Goal: Task Accomplishment & Management: Manage account settings

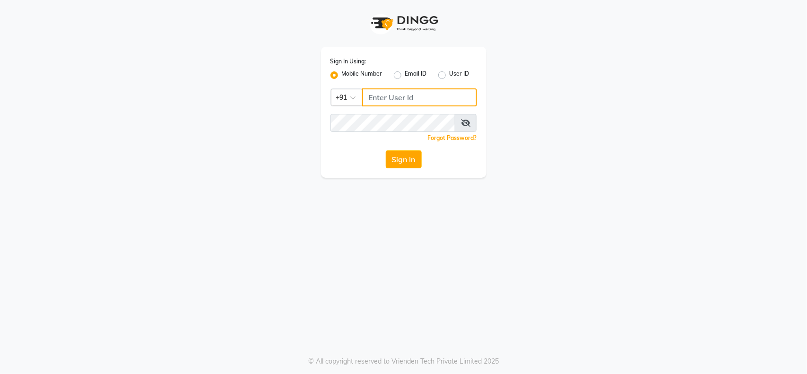
type input "9112073777"
click at [409, 152] on button "Sign In" at bounding box center [404, 159] width 36 height 18
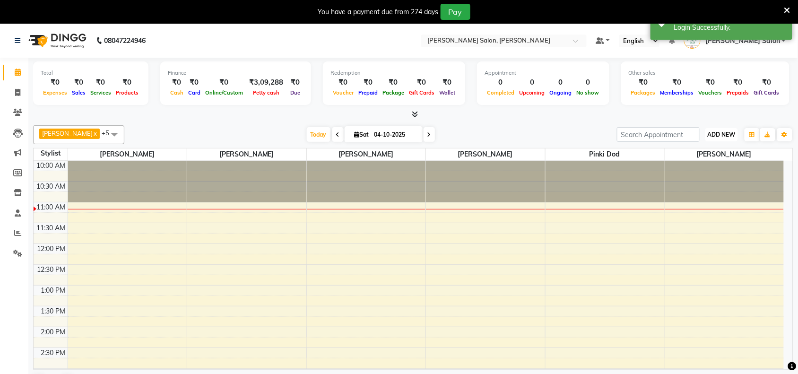
click at [720, 133] on span "ADD NEW" at bounding box center [722, 134] width 28 height 7
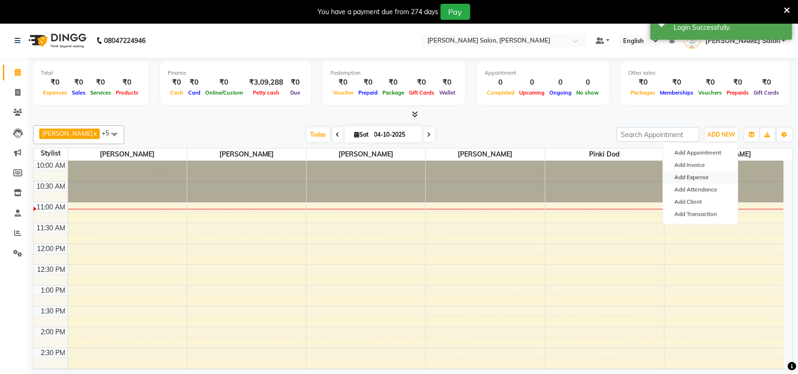
click at [693, 176] on link "Add Expense" at bounding box center [700, 177] width 75 height 12
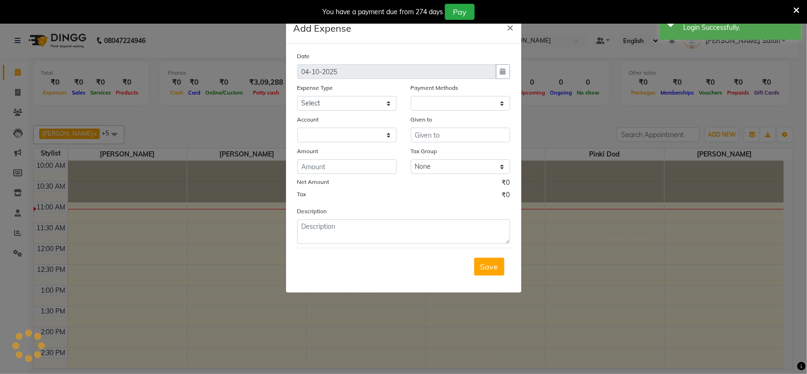
select select "1"
select select "4431"
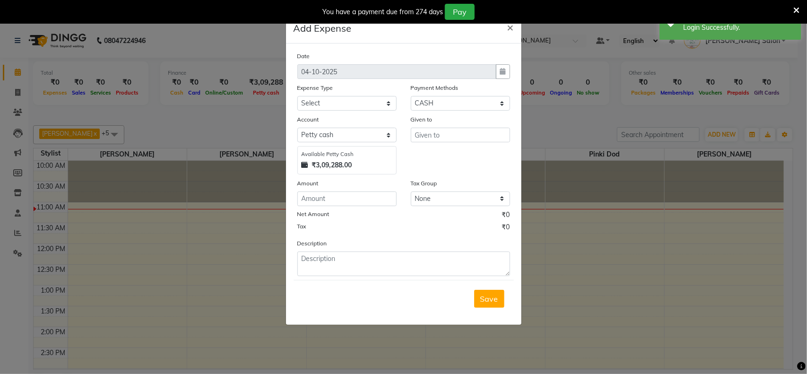
click at [667, 194] on ngb-modal-window "Add Expense × Date [DATE] Expense Type Select Advance Salary Annual Lift Mainte…" at bounding box center [403, 187] width 807 height 374
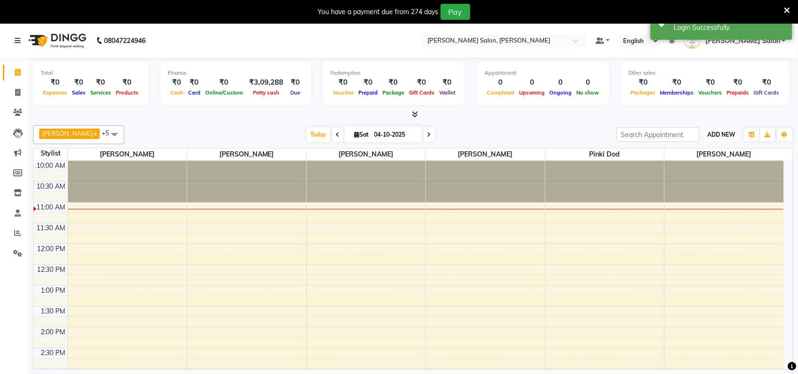
click at [717, 139] on button "ADD NEW Toggle Dropdown" at bounding box center [721, 134] width 33 height 13
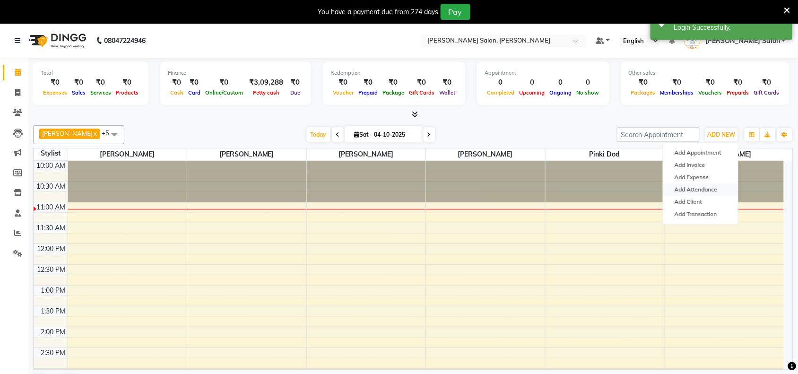
click at [696, 185] on link "Add Attendance" at bounding box center [700, 189] width 75 height 12
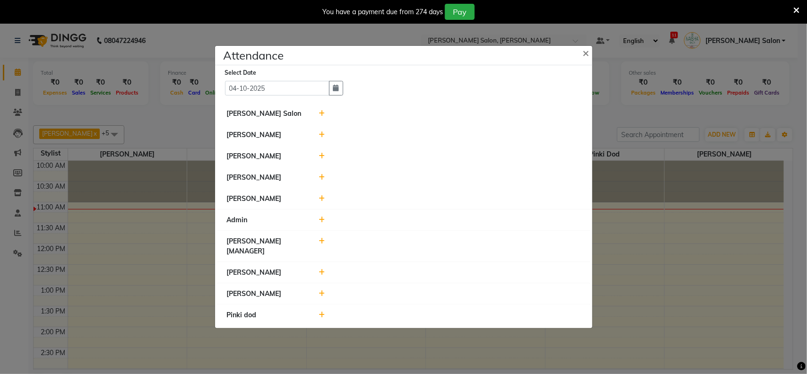
click at [319, 294] on icon at bounding box center [322, 293] width 6 height 7
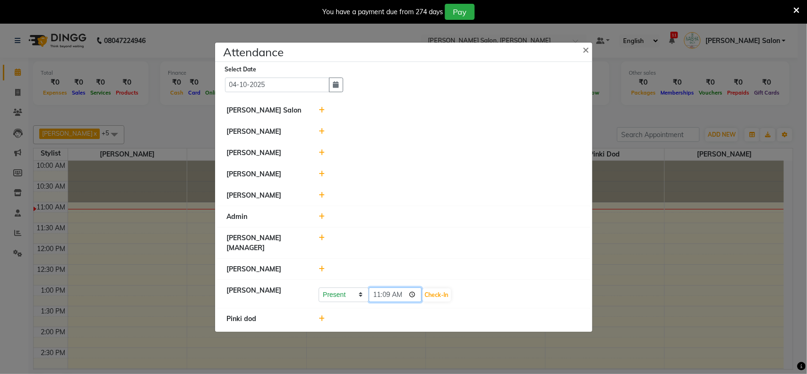
click at [384, 295] on input "11:09" at bounding box center [395, 294] width 53 height 15
type input "11:00"
click at [439, 291] on button "Check-In" at bounding box center [437, 294] width 28 height 13
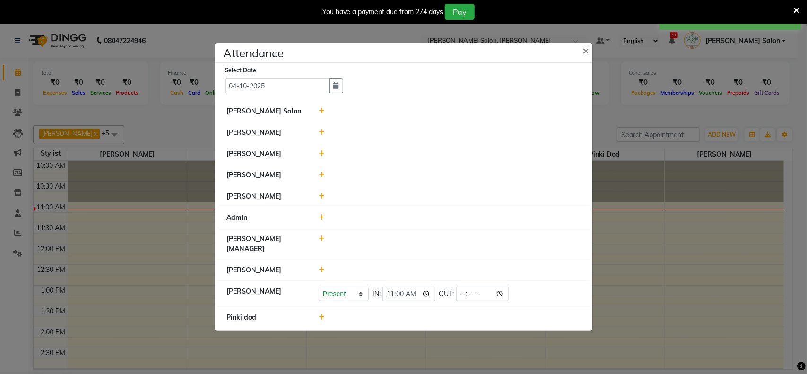
click at [322, 245] on div at bounding box center [449, 244] width 276 height 20
click at [322, 238] on icon at bounding box center [322, 238] width 6 height 7
click at [385, 243] on input "11:09" at bounding box center [395, 243] width 53 height 15
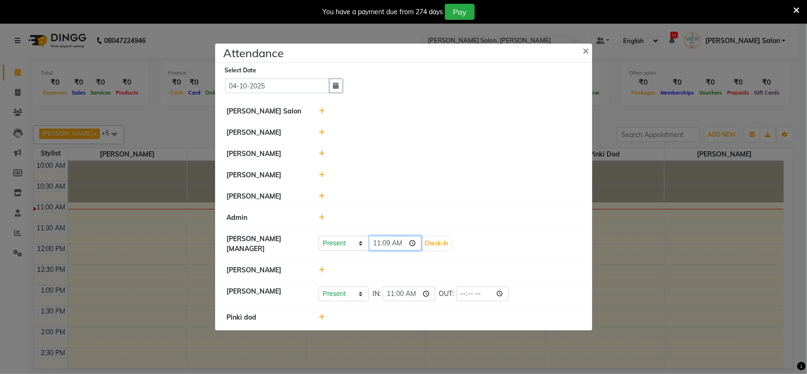
click at [380, 244] on input "11:09" at bounding box center [395, 243] width 53 height 15
type input "10:52"
click at [433, 247] on button "Check-In" at bounding box center [437, 243] width 28 height 13
click at [319, 112] on icon at bounding box center [322, 111] width 6 height 7
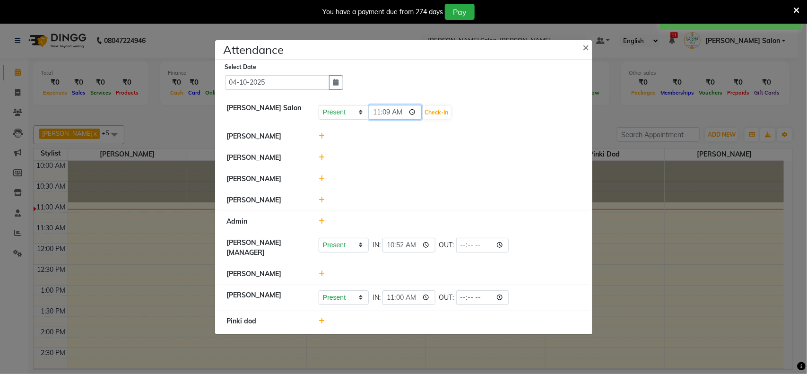
click at [377, 107] on input "11:09" at bounding box center [395, 112] width 53 height 15
type input "10:52"
click at [442, 115] on button "Check-In" at bounding box center [437, 112] width 28 height 13
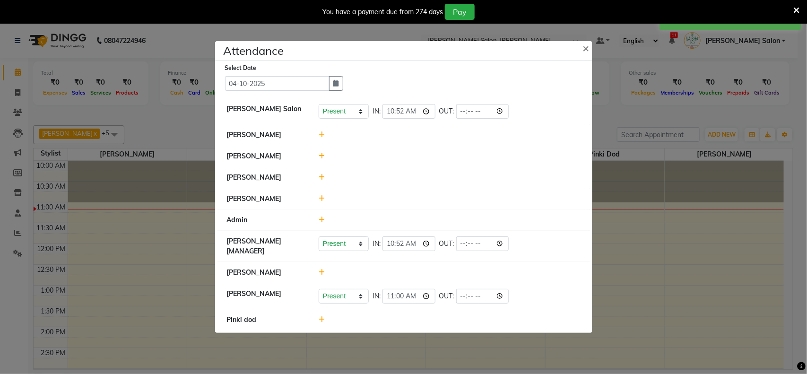
click at [321, 154] on icon at bounding box center [322, 156] width 6 height 7
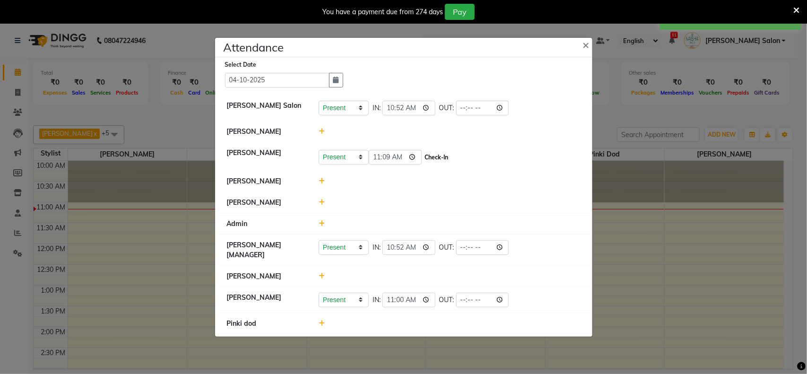
click at [429, 155] on button "Check-In" at bounding box center [437, 157] width 28 height 13
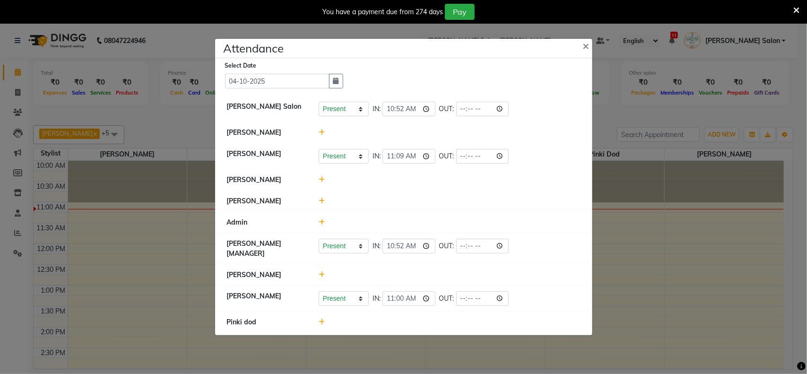
click at [318, 326] on div at bounding box center [449, 322] width 276 height 10
click at [320, 324] on icon at bounding box center [322, 322] width 6 height 7
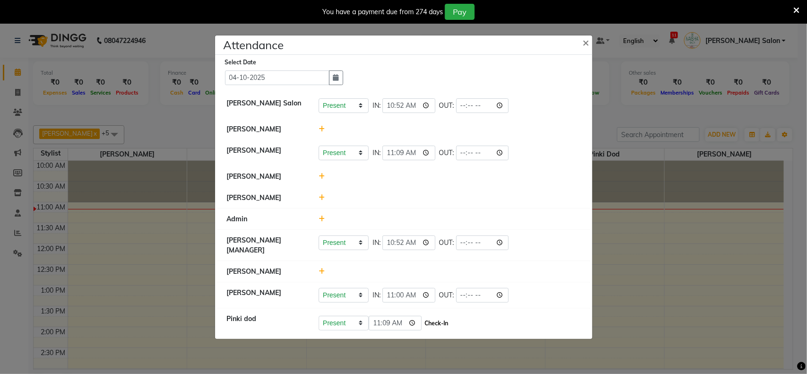
click at [440, 321] on button "Check-In" at bounding box center [437, 323] width 28 height 13
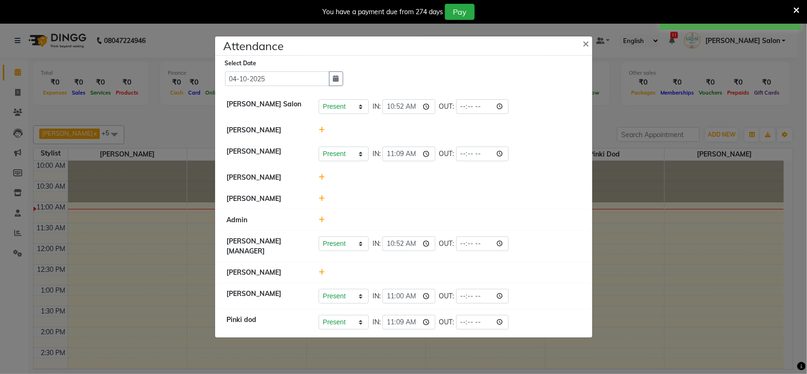
click at [324, 180] on icon at bounding box center [322, 177] width 6 height 7
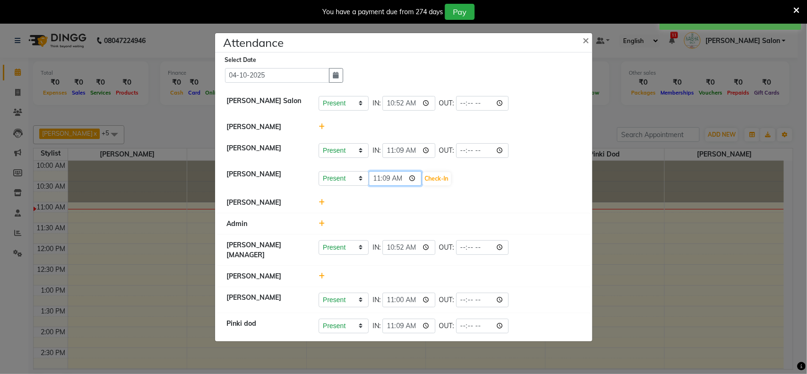
click at [384, 180] on input "11:09" at bounding box center [395, 178] width 53 height 15
type input "11:06"
click at [428, 178] on button "Check-In" at bounding box center [437, 178] width 28 height 13
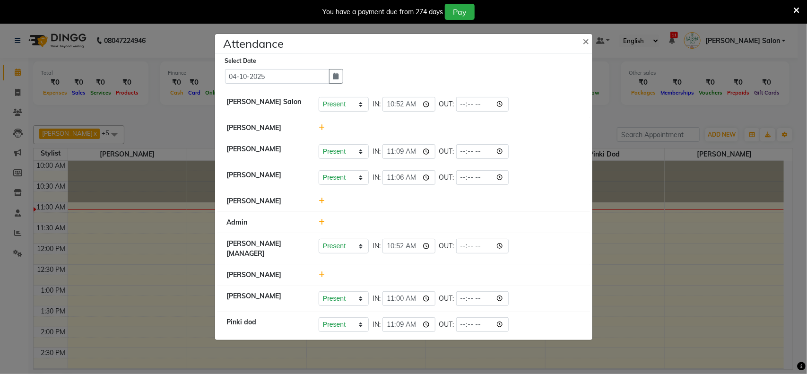
click at [321, 274] on icon at bounding box center [322, 274] width 6 height 7
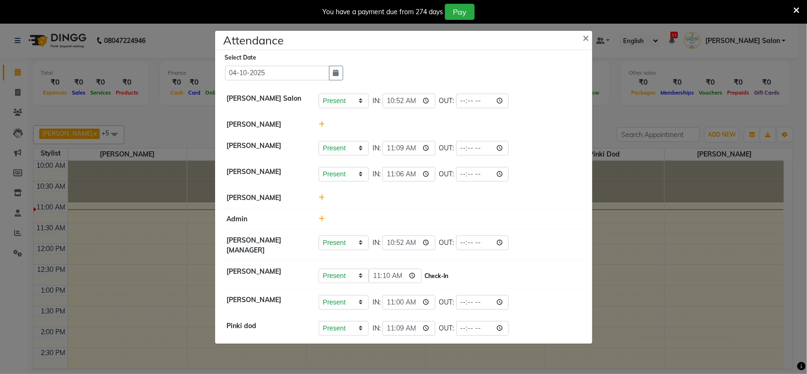
click at [434, 272] on button "Check-In" at bounding box center [437, 275] width 28 height 13
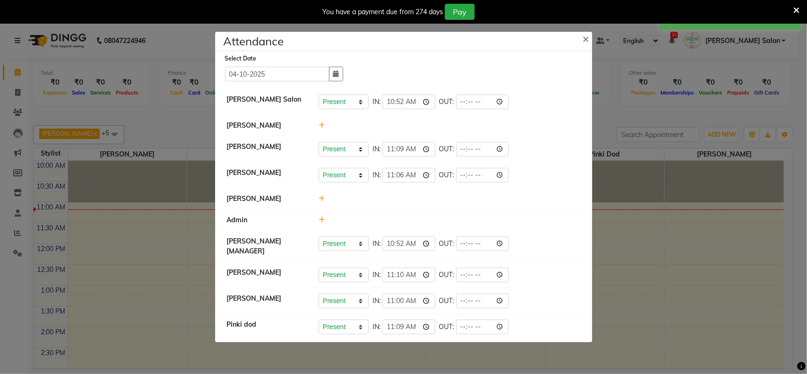
click at [752, 318] on ngb-modal-window "Attendance × Select Date [DATE] [PERSON_NAME] Salon Present Absent Late Half Da…" at bounding box center [403, 187] width 807 height 374
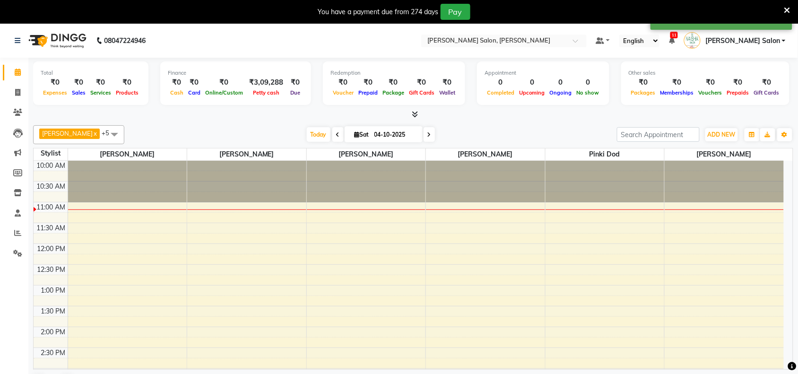
click at [790, 6] on icon at bounding box center [787, 10] width 6 height 9
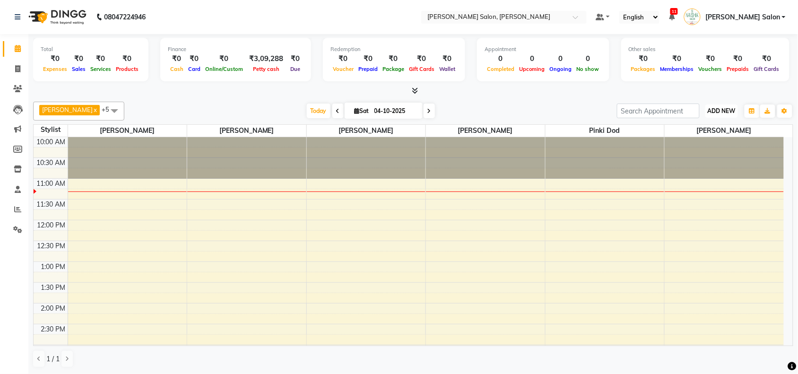
click at [725, 117] on button "ADD NEW Toggle Dropdown" at bounding box center [721, 110] width 33 height 13
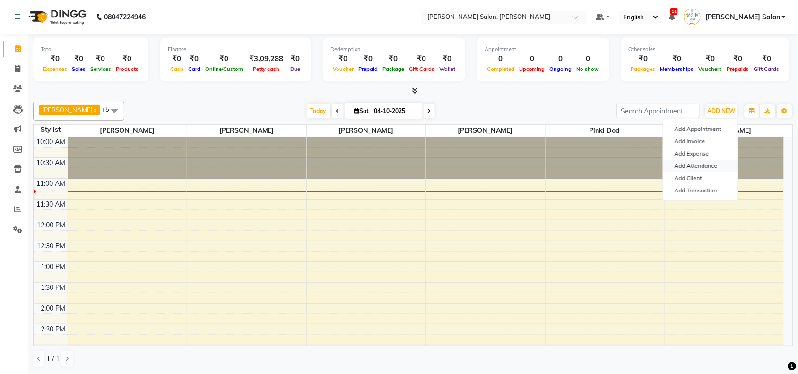
click at [708, 164] on link "Add Attendance" at bounding box center [700, 166] width 75 height 12
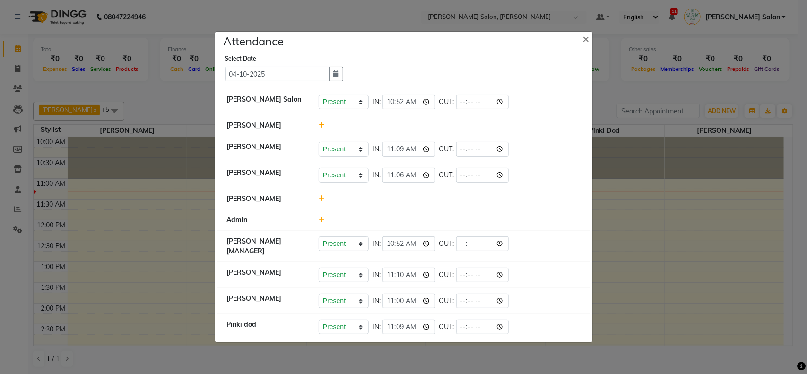
click at [742, 230] on ngb-modal-window "Attendance × Select Date [DATE] [PERSON_NAME] Salon Present Absent Late Half Da…" at bounding box center [403, 187] width 807 height 374
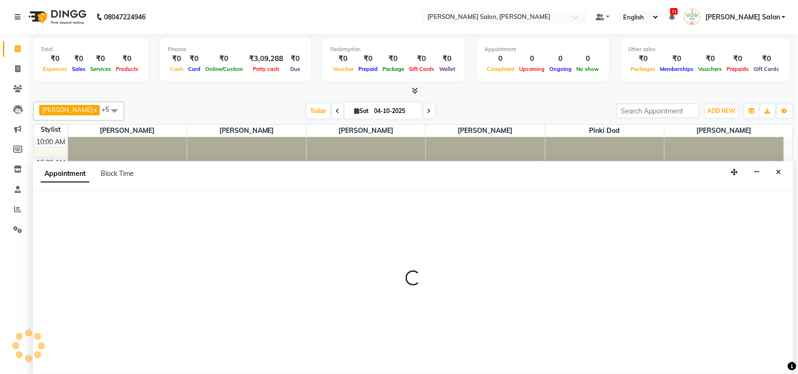
scroll to position [0, 0]
select select "36989"
select select "750"
select select "tentative"
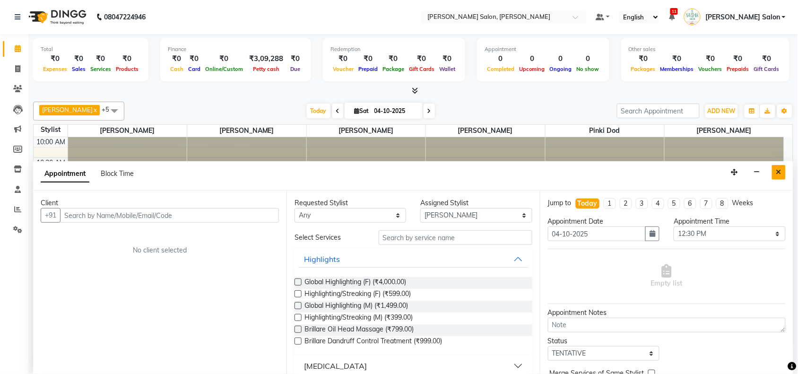
click at [781, 168] on button "Close" at bounding box center [779, 172] width 14 height 15
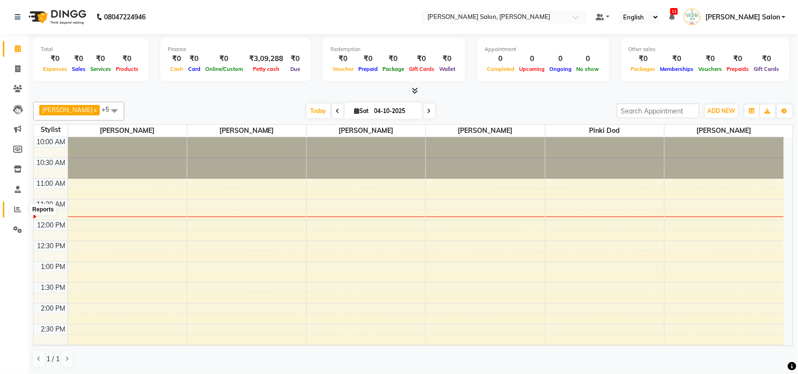
click at [12, 210] on span at bounding box center [17, 209] width 17 height 11
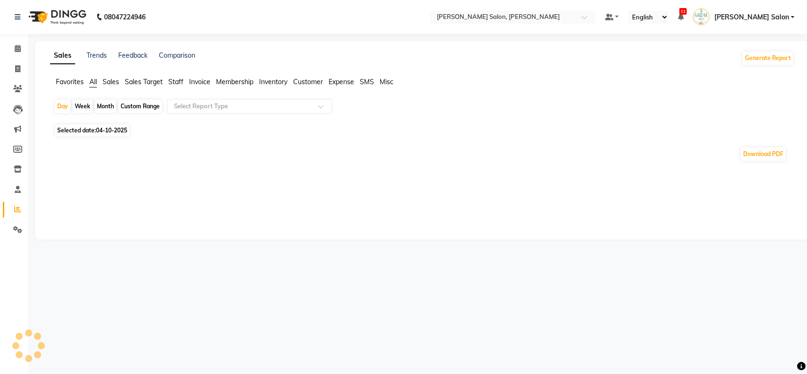
click at [103, 132] on span "04-10-2025" at bounding box center [111, 130] width 31 height 7
select select "10"
select select "2025"
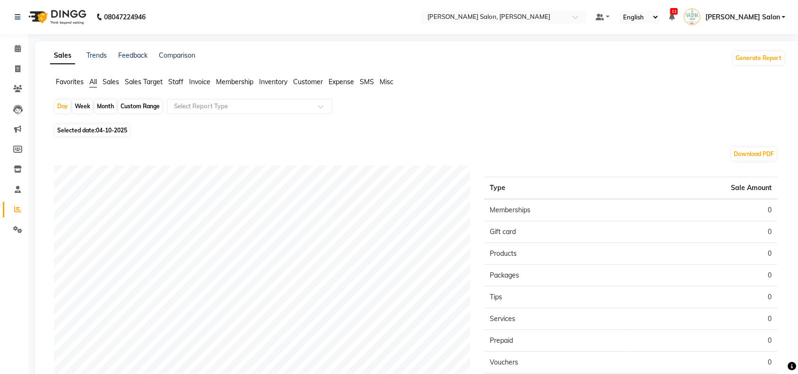
click at [119, 130] on span "04-10-2025" at bounding box center [111, 130] width 31 height 7
select select "10"
select select "2025"
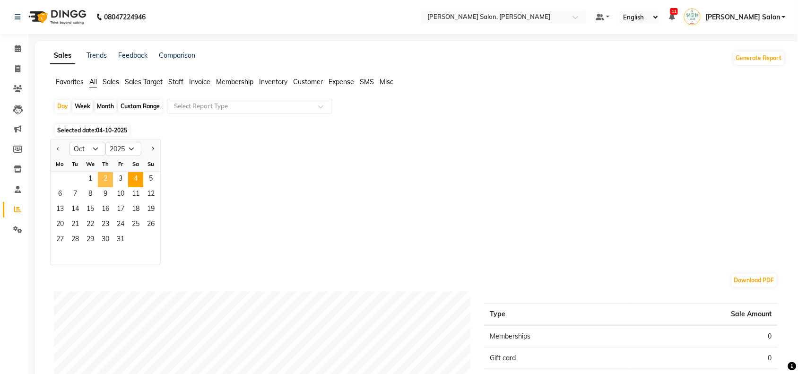
click at [98, 180] on span "2" at bounding box center [105, 179] width 15 height 15
click at [232, 97] on app-reports "Favorites All Sales Sales Target Staff Invoice Membership Inventory Customer Ex…" at bounding box center [417, 325] width 746 height 497
click at [232, 112] on div "Select Report Type" at bounding box center [249, 106] width 165 height 15
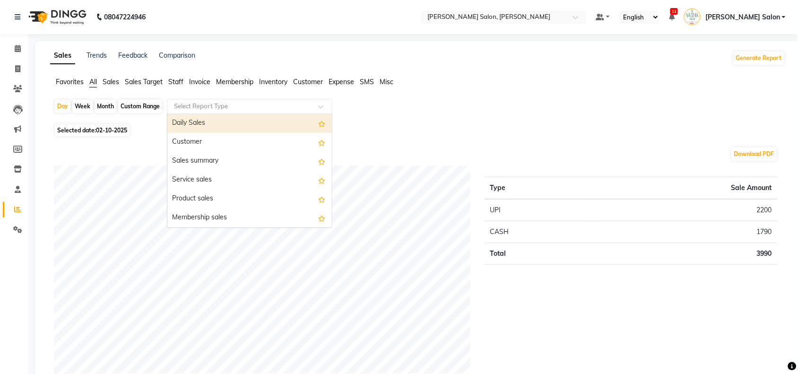
click at [173, 80] on span "Staff" at bounding box center [175, 82] width 15 height 9
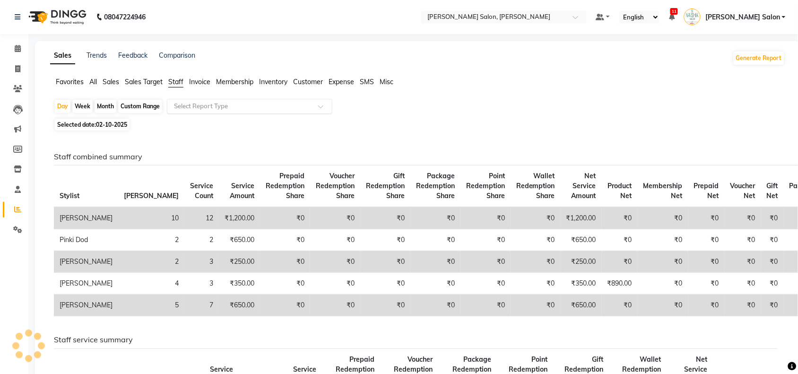
click at [187, 102] on input "text" at bounding box center [240, 106] width 136 height 9
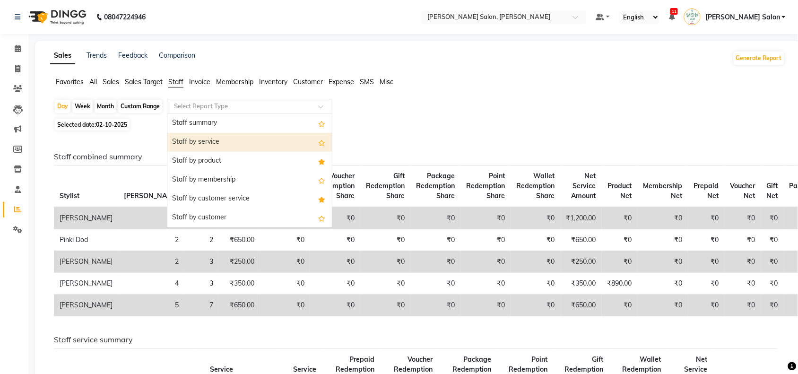
click at [184, 149] on div "Staff by service" at bounding box center [249, 142] width 164 height 19
select select "full_report"
select select "csv"
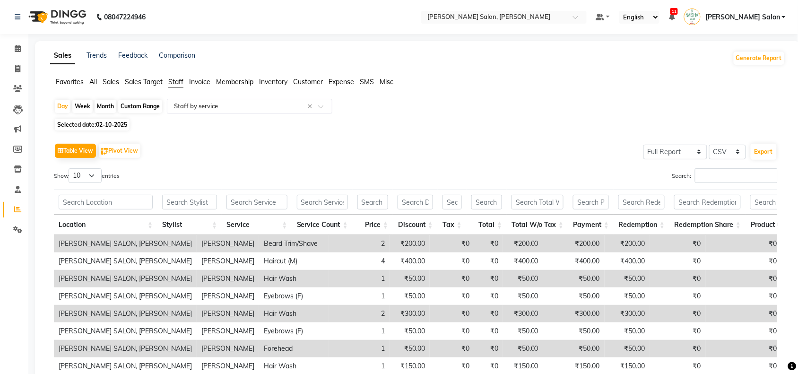
click at [731, 166] on div "Table View Pivot View Select Full Report Filtered Report Select CSV PDF Export …" at bounding box center [416, 295] width 724 height 309
click at [730, 171] on input "Search:" at bounding box center [736, 175] width 83 height 15
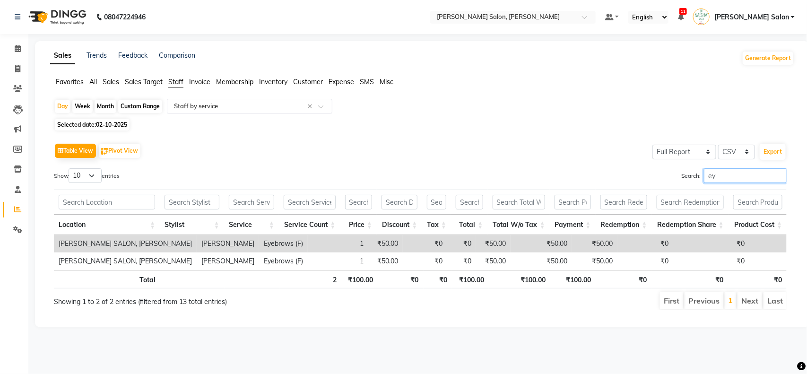
type input "ey"
click at [779, 175] on input "ey" at bounding box center [745, 175] width 83 height 15
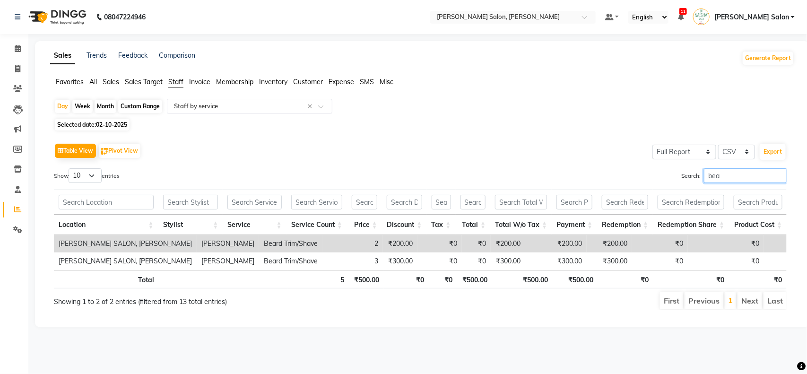
type input "bea"
click at [778, 173] on input "bea" at bounding box center [745, 175] width 83 height 15
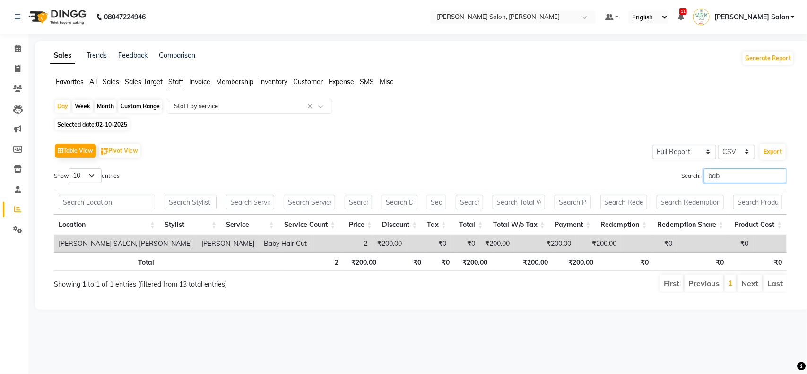
type input "bab"
click at [778, 175] on input "bab" at bounding box center [745, 175] width 83 height 15
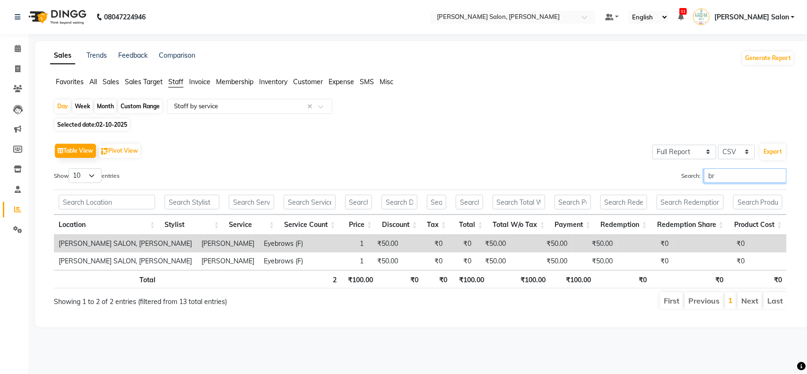
type input "bri"
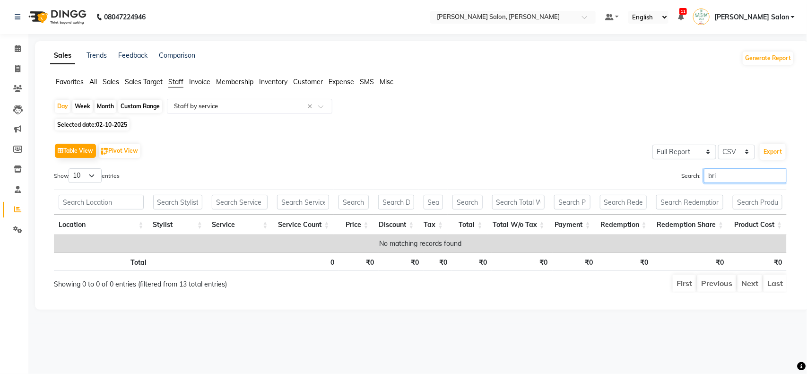
click at [778, 175] on input "bri" at bounding box center [745, 175] width 83 height 15
type input "ski"
click at [778, 175] on input "ski" at bounding box center [745, 175] width 83 height 15
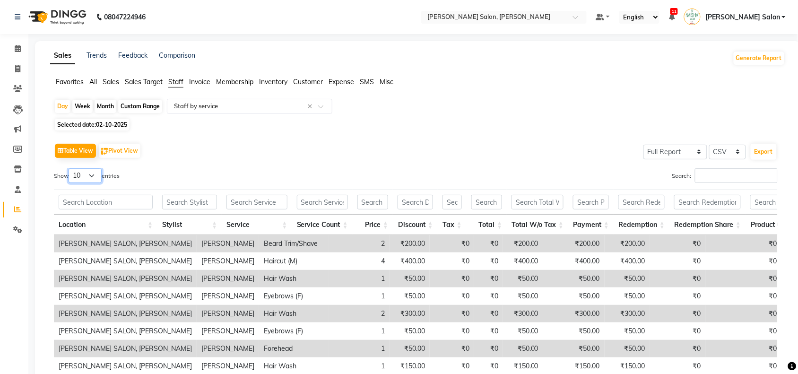
click at [78, 173] on select "10 25 50 100" at bounding box center [85, 175] width 33 height 15
select select "100"
click at [70, 168] on select "10 25 50 100" at bounding box center [85, 175] width 33 height 15
click at [213, 104] on input "text" at bounding box center [240, 106] width 136 height 9
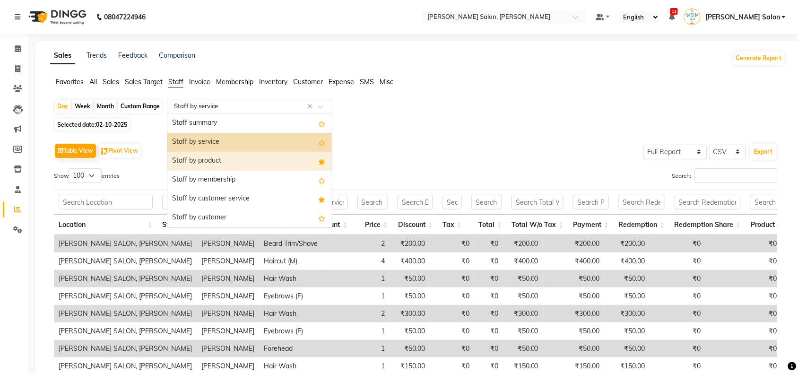
click at [195, 160] on div "Staff by product" at bounding box center [249, 161] width 164 height 19
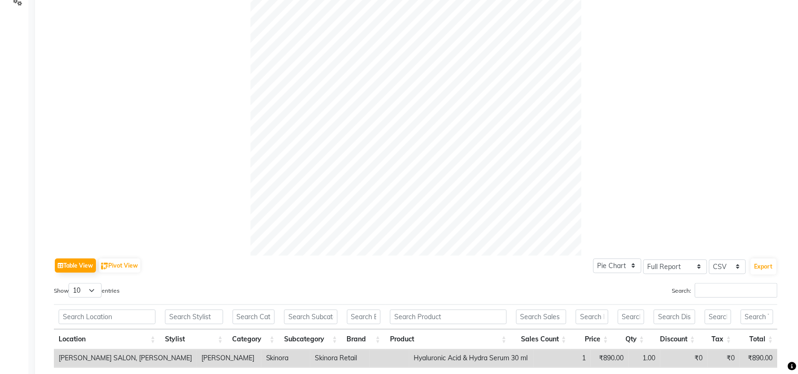
scroll to position [295, 0]
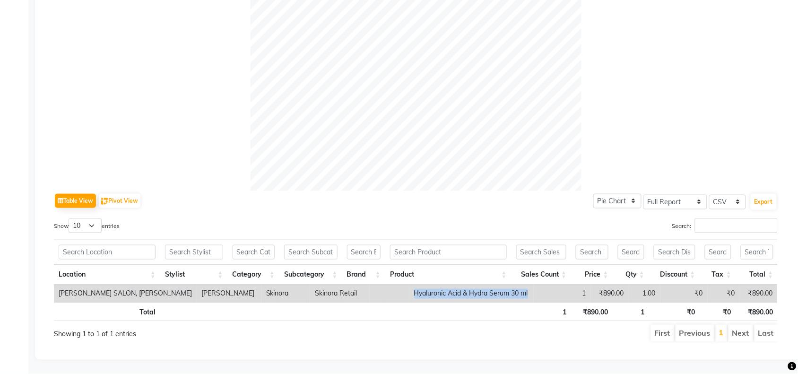
drag, startPoint x: 389, startPoint y: 291, endPoint x: 531, endPoint y: 300, distance: 142.6
click at [531, 300] on tr "[PERSON_NAME] SALON, Zingabai Takli [PERSON_NAME] Skinora Skinora Retail [MEDIC…" at bounding box center [416, 293] width 724 height 17
copy td "Hyaluronic Acid & Hydra Serum 30 ml"
click at [409, 294] on td "Hyaluronic Acid & Hydra Serum 30 ml" at bounding box center [471, 293] width 125 height 17
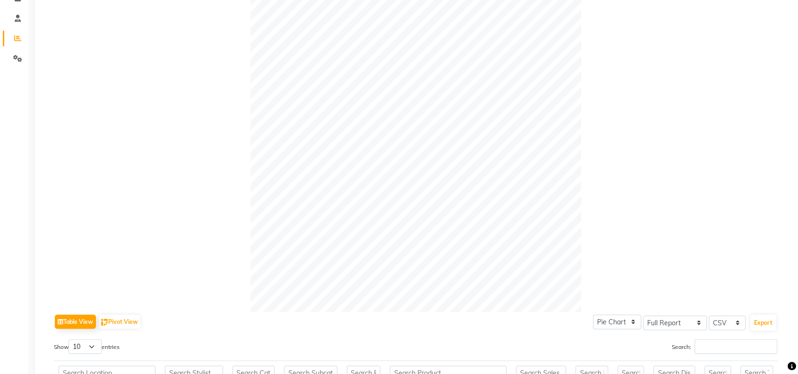
scroll to position [0, 0]
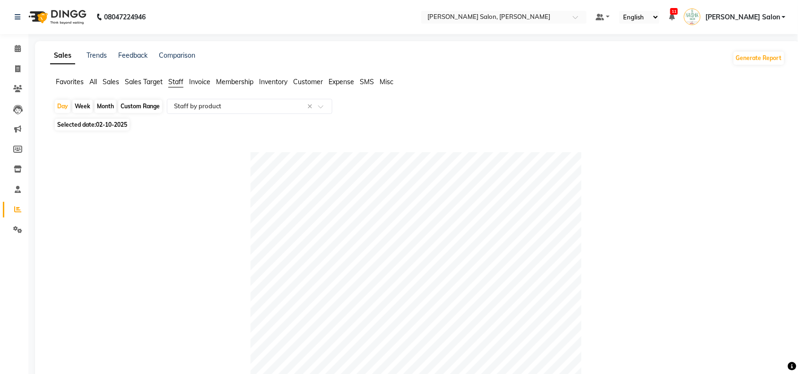
click at [124, 121] on span "02-10-2025" at bounding box center [111, 124] width 31 height 7
select select "10"
select select "2025"
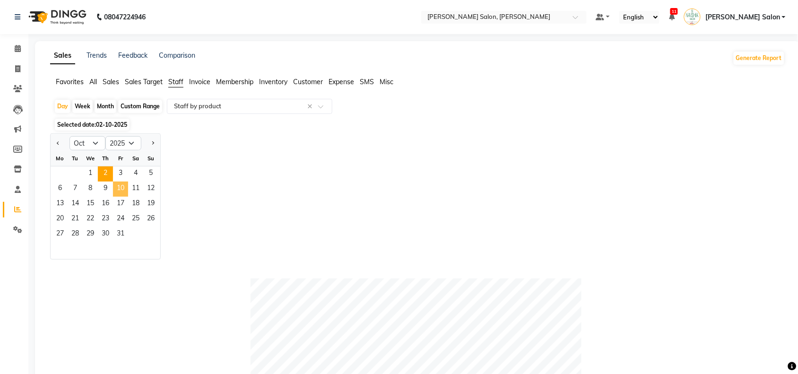
click at [118, 182] on span "10" at bounding box center [120, 189] width 15 height 15
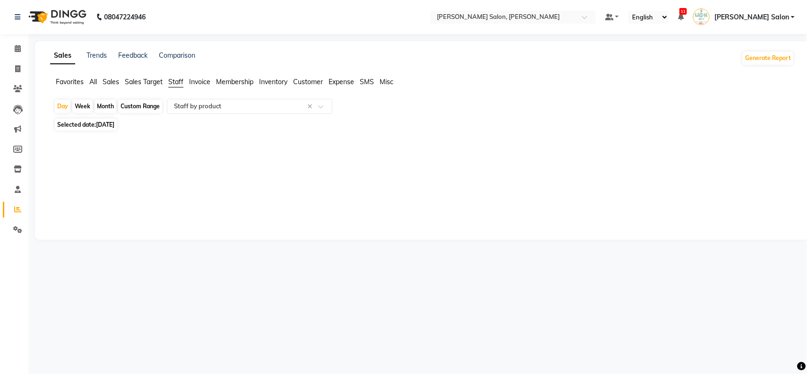
click at [114, 122] on span "[DATE]" at bounding box center [105, 124] width 18 height 7
select select "10"
select select "2025"
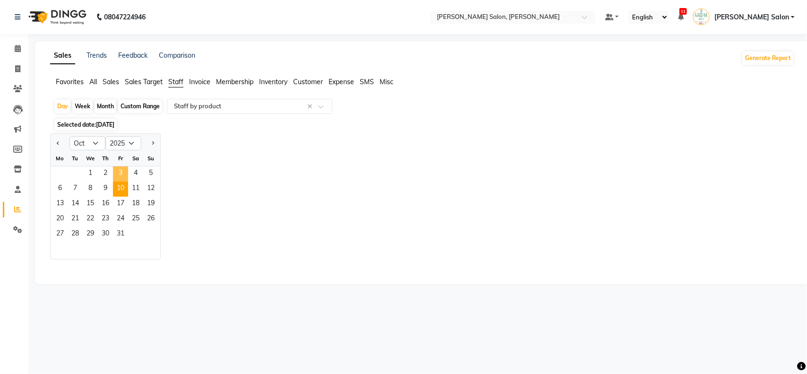
click at [120, 171] on span "3" at bounding box center [120, 173] width 15 height 15
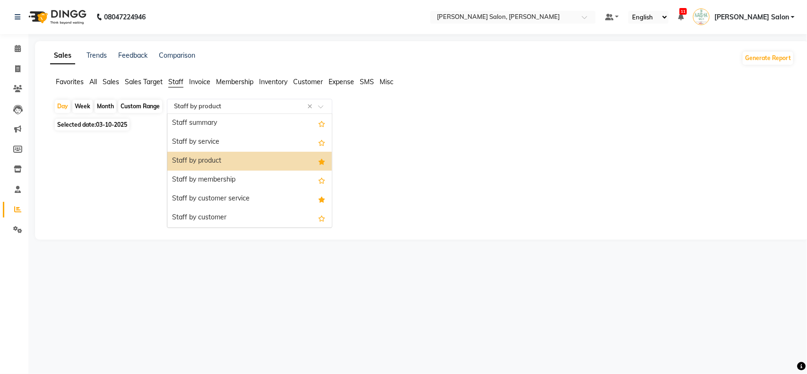
click at [185, 104] on input "text" at bounding box center [240, 106] width 136 height 9
click at [183, 133] on div "Staff by service" at bounding box center [249, 142] width 164 height 19
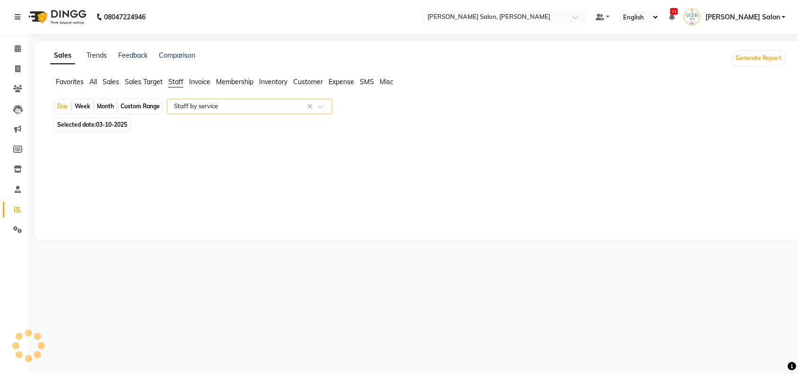
select select "full_report"
select select "csv"
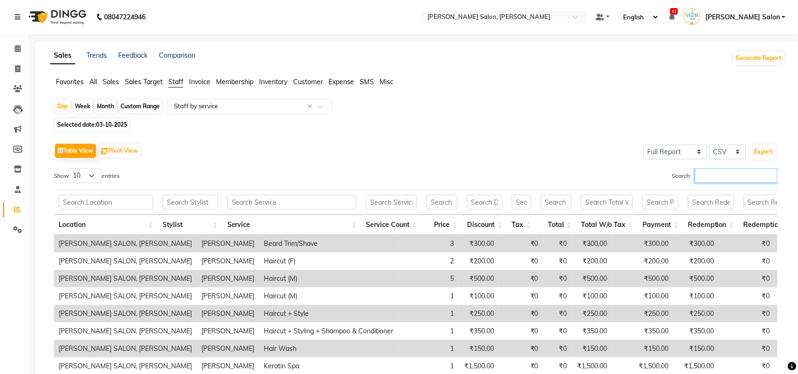
click at [703, 182] on input "Search:" at bounding box center [736, 175] width 83 height 15
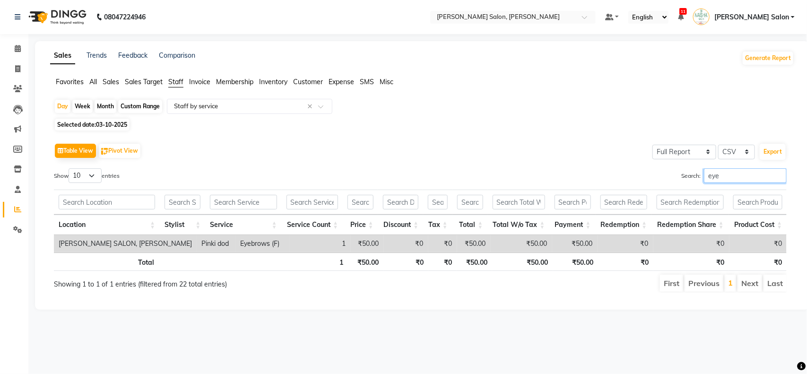
type input "eye"
click at [780, 179] on input "eye" at bounding box center [745, 175] width 83 height 15
click at [778, 173] on input "eye" at bounding box center [745, 175] width 83 height 15
click at [777, 174] on input "eye" at bounding box center [745, 175] width 83 height 15
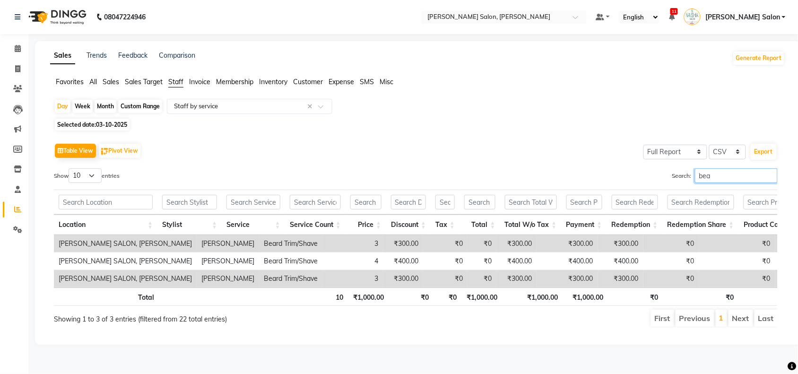
scroll to position [4, 0]
type input "bea"
click at [773, 168] on input "bea" at bounding box center [736, 175] width 83 height 15
click at [771, 170] on input "bea" at bounding box center [736, 175] width 83 height 15
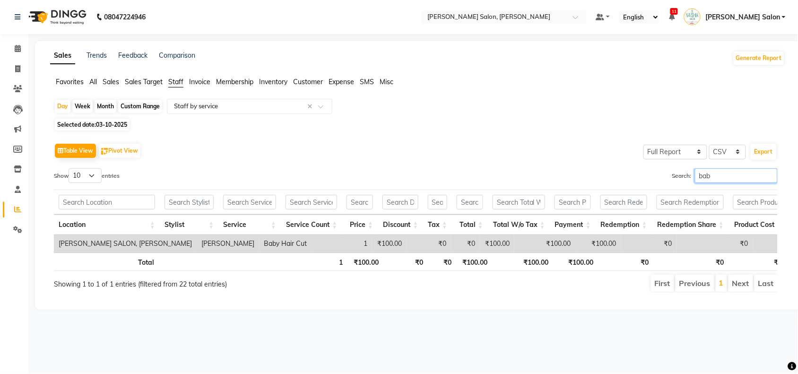
scroll to position [0, 0]
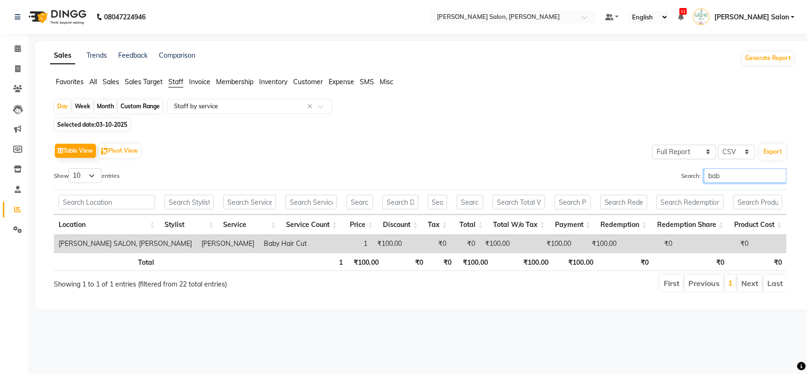
type input "bab"
click at [778, 173] on input "bab" at bounding box center [745, 175] width 83 height 15
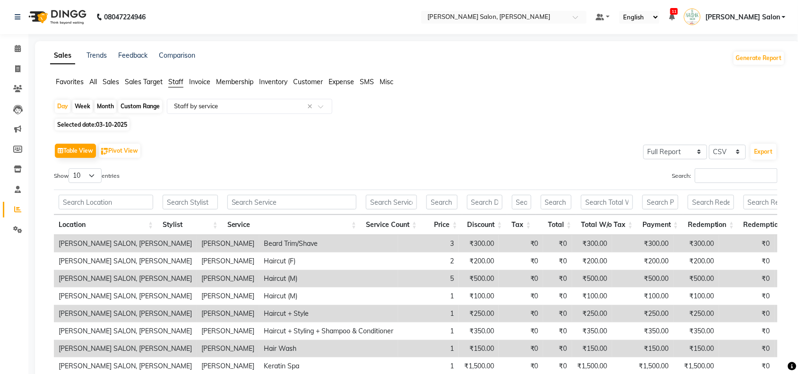
click at [93, 122] on span "Selected date: 03-10-2025" at bounding box center [92, 125] width 75 height 12
select select "10"
select select "2025"
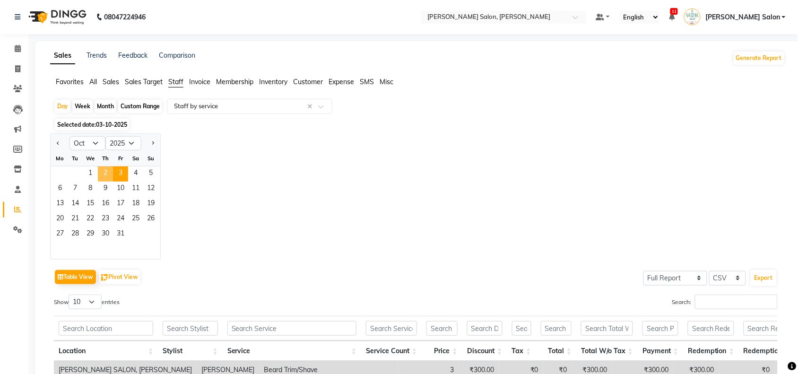
click at [109, 176] on span "2" at bounding box center [105, 173] width 15 height 15
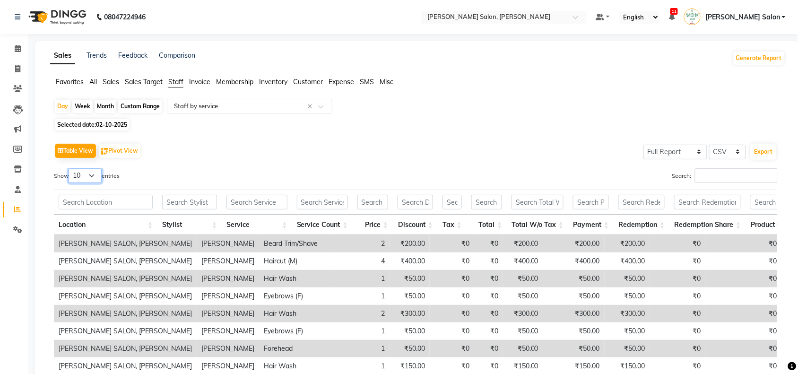
drag, startPoint x: 79, startPoint y: 173, endPoint x: 79, endPoint y: 181, distance: 7.1
click at [79, 174] on select "10 25 50 100" at bounding box center [85, 175] width 33 height 15
select select "50"
click at [70, 168] on select "10 25 50 100" at bounding box center [85, 175] width 33 height 15
click at [213, 100] on div "Select Report Type × Staff by service ×" at bounding box center [249, 106] width 165 height 15
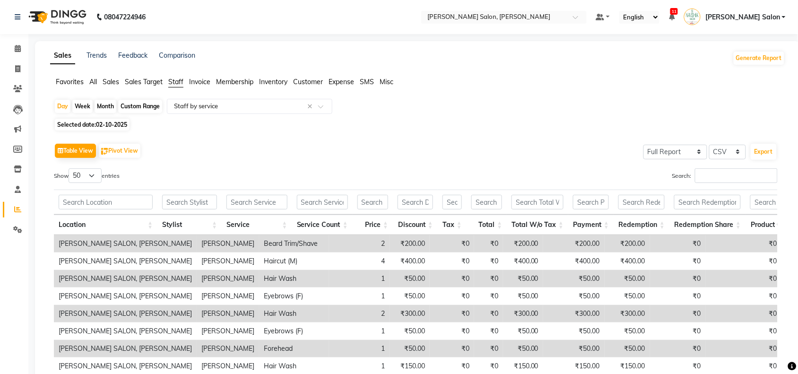
click at [119, 125] on span "02-10-2025" at bounding box center [111, 124] width 31 height 7
select select "10"
select select "2025"
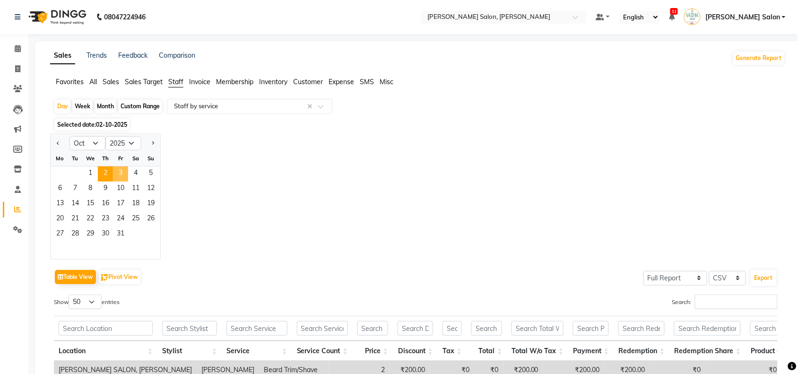
click at [119, 171] on span "3" at bounding box center [120, 173] width 15 height 15
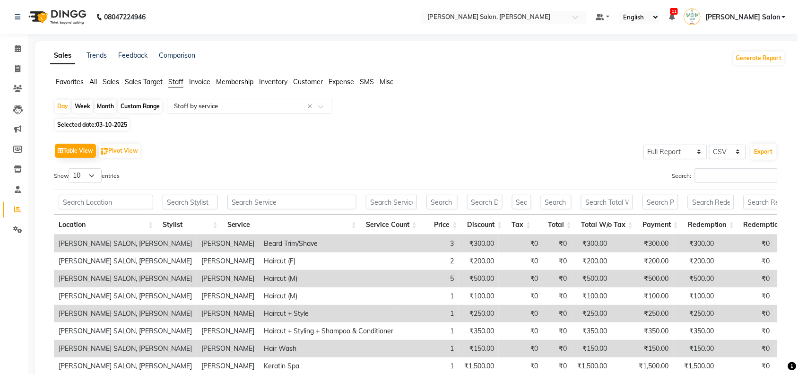
click at [707, 168] on div "Table View Pivot View Select Full Report Filtered Report Select CSV PDF Export …" at bounding box center [416, 295] width 724 height 309
click at [707, 177] on input "Search:" at bounding box center [736, 175] width 83 height 15
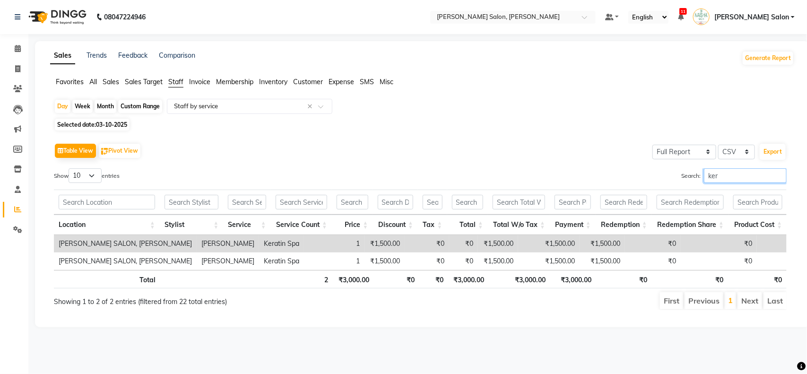
type input "ker"
click at [779, 177] on input "ker" at bounding box center [745, 175] width 83 height 15
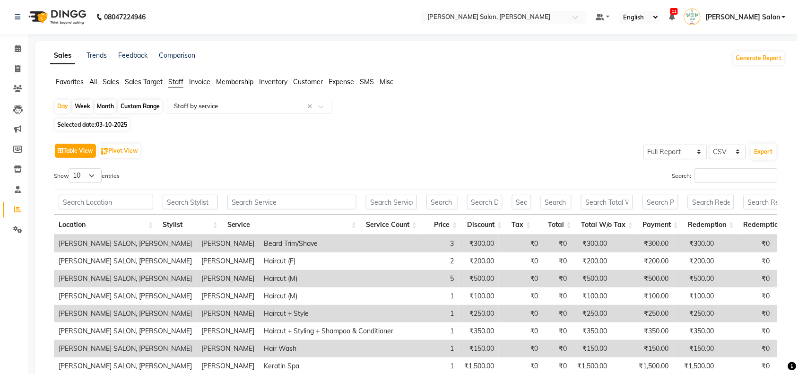
drag, startPoint x: 81, startPoint y: 152, endPoint x: 84, endPoint y: 164, distance: 11.7
click at [83, 160] on div "Table View Pivot View Select Full Report Filtered Report Select CSV PDF Export" at bounding box center [416, 151] width 724 height 20
click at [93, 186] on div "Show 10 25 50 100 entries" at bounding box center [231, 177] width 355 height 18
click at [95, 176] on select "10 25 50 100" at bounding box center [85, 175] width 33 height 15
select select "50"
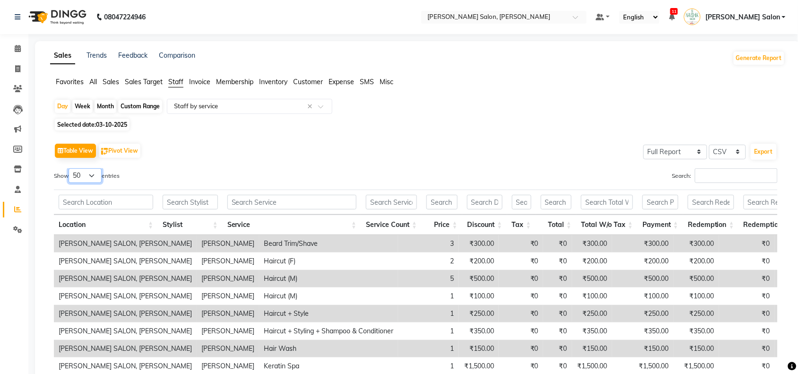
click at [70, 168] on select "10 25 50 100" at bounding box center [85, 175] width 33 height 15
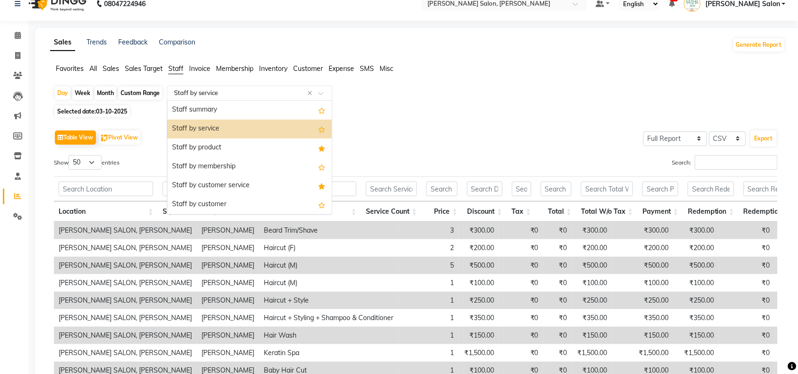
click at [257, 97] on input "text" at bounding box center [240, 92] width 136 height 9
click at [247, 150] on div "Staff by product" at bounding box center [249, 147] width 164 height 19
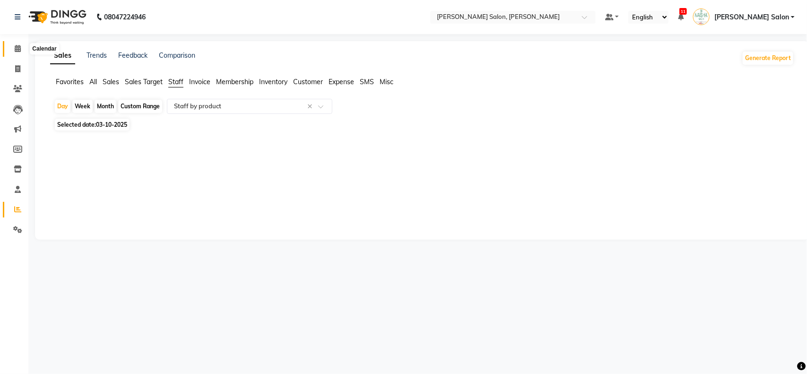
click at [19, 46] on icon at bounding box center [18, 48] width 6 height 7
